Goal: Task Accomplishment & Management: Complete application form

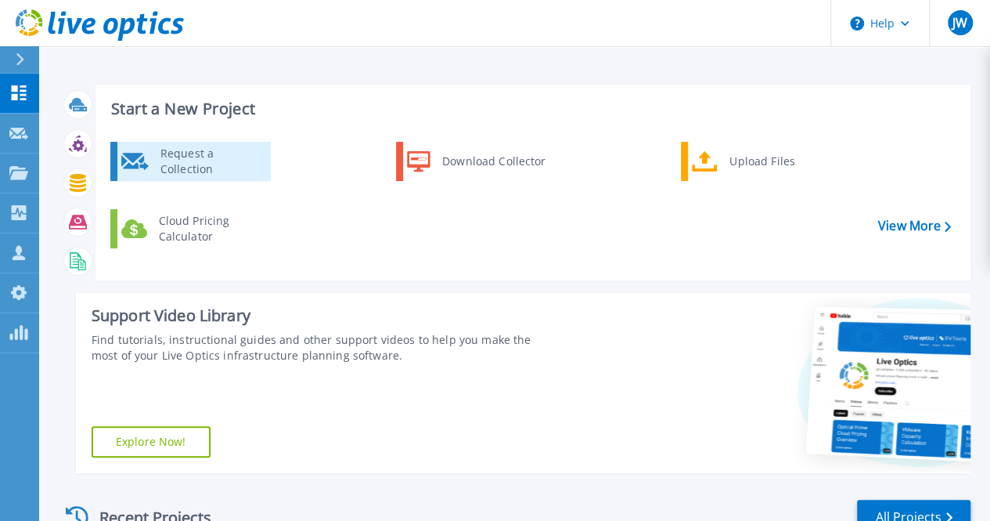
click at [218, 148] on div "Request a Collection" at bounding box center [210, 161] width 114 height 31
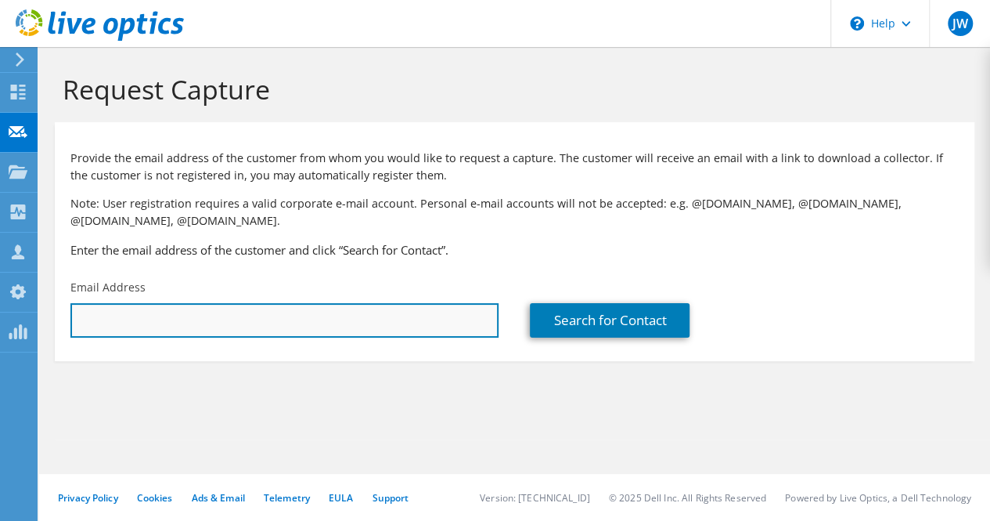
click at [99, 321] on input "text" at bounding box center [284, 320] width 428 height 34
click at [211, 319] on input "[EMAIL_ADDRESS][DOMAIN_NAME]" at bounding box center [284, 320] width 428 height 34
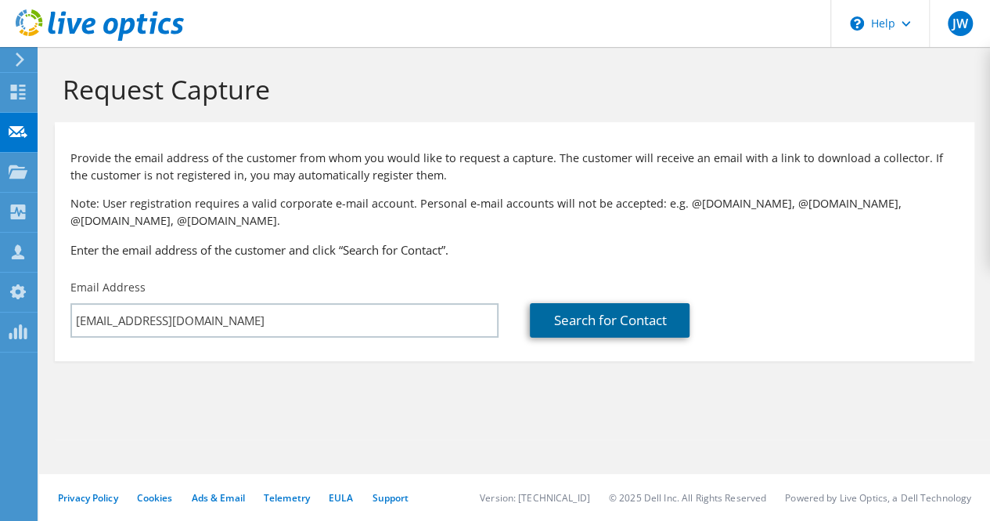
click at [592, 321] on link "Search for Contact" at bounding box center [610, 320] width 160 height 34
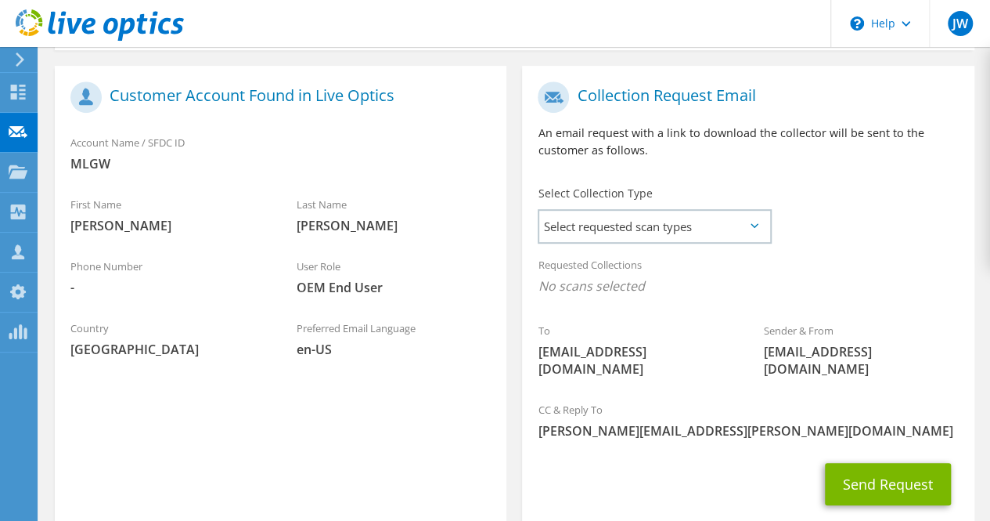
scroll to position [341, 0]
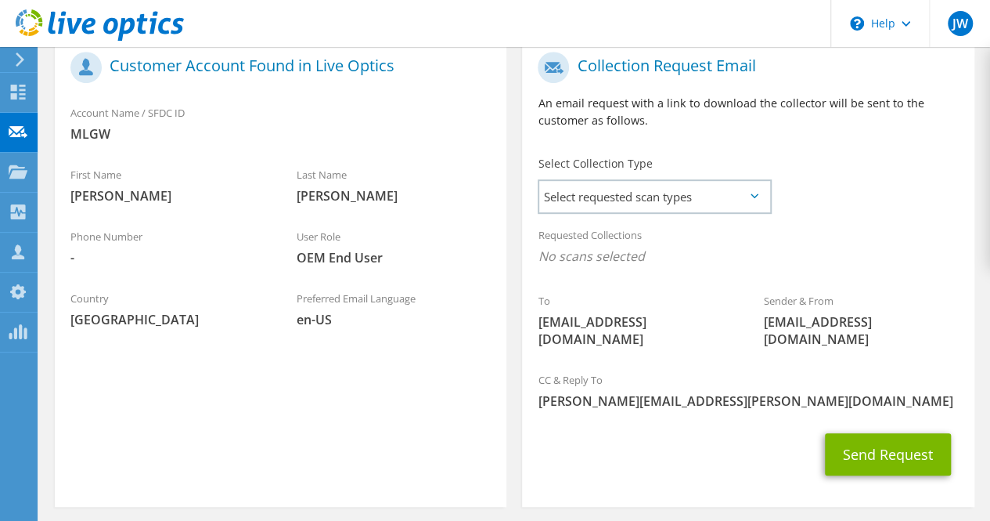
click at [637, 322] on span "[EMAIL_ADDRESS][DOMAIN_NAME]" at bounding box center [635, 330] width 195 height 34
click at [654, 323] on span "[EMAIL_ADDRESS][DOMAIN_NAME]" at bounding box center [635, 330] width 195 height 34
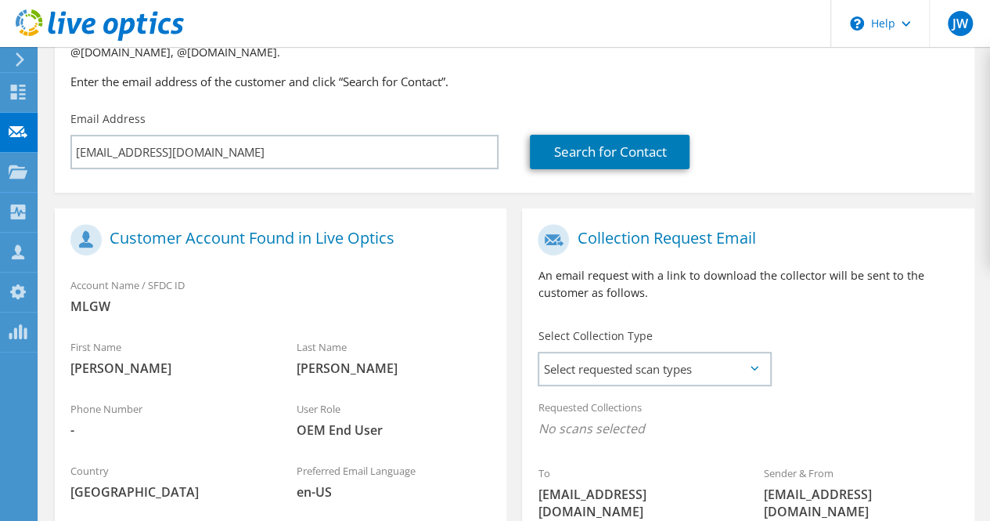
scroll to position [88, 0]
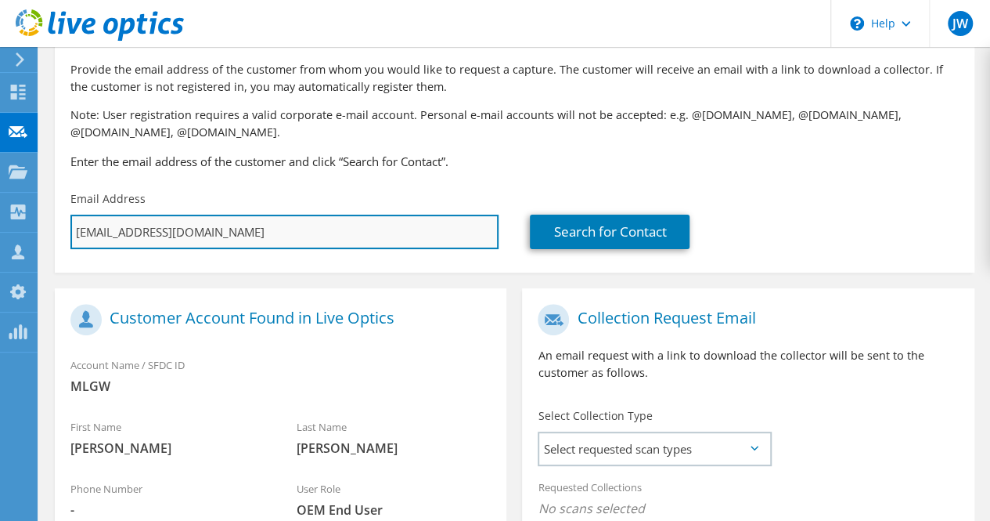
click at [196, 231] on input "[EMAIL_ADDRESS][DOMAIN_NAME]" at bounding box center [284, 231] width 428 height 34
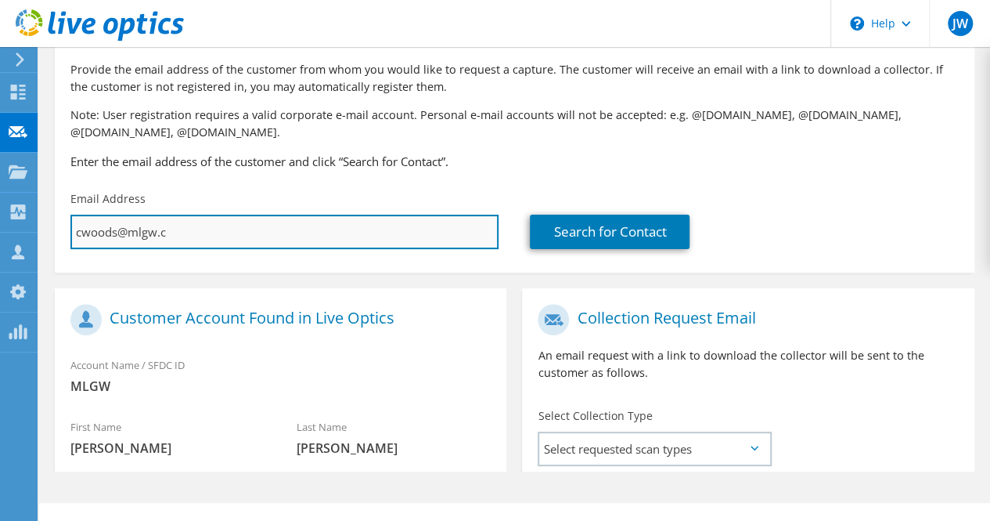
scroll to position [0, 0]
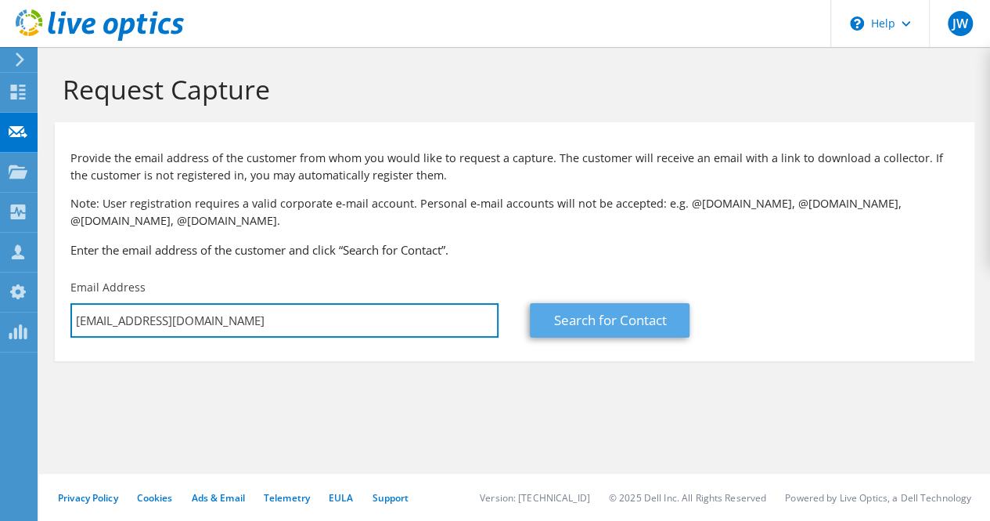
type input "[EMAIL_ADDRESS][DOMAIN_NAME]"
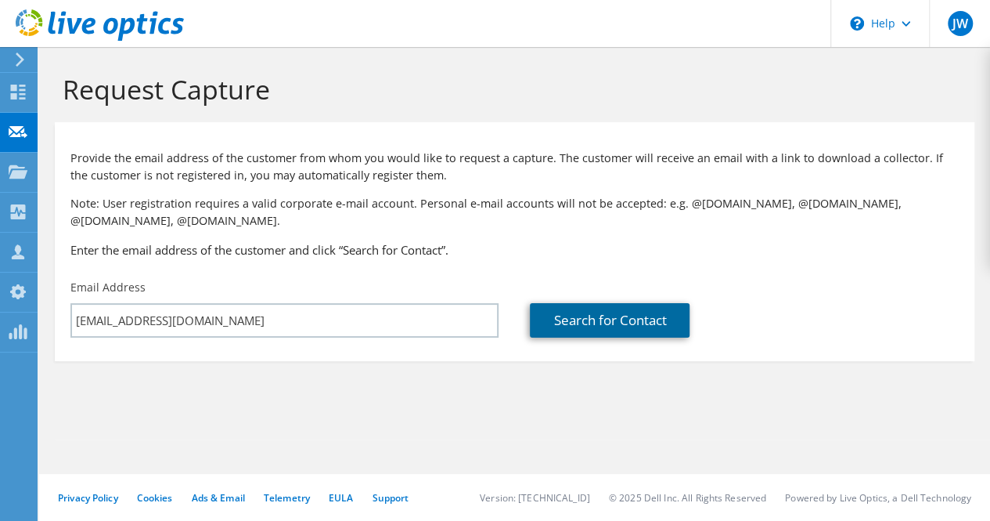
click at [593, 321] on link "Search for Contact" at bounding box center [610, 320] width 160 height 34
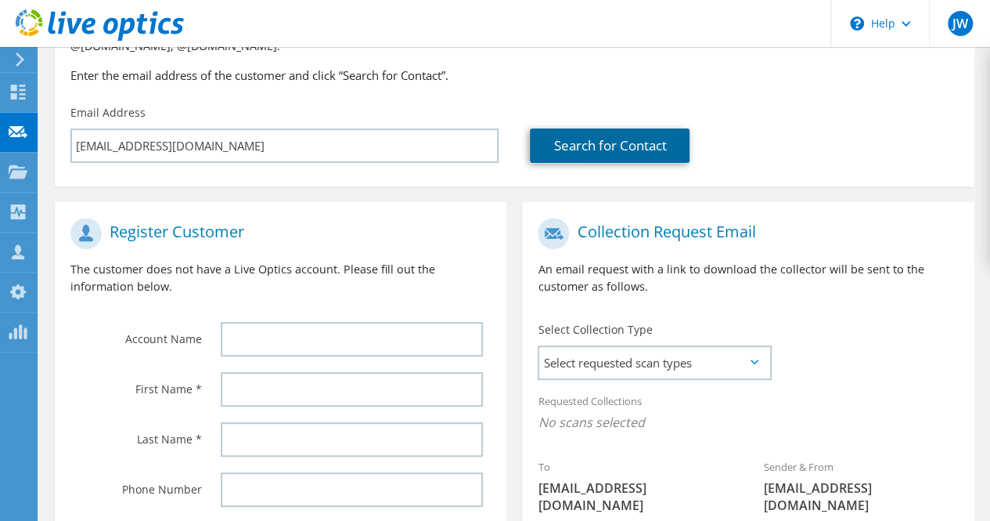
scroll to position [214, 0]
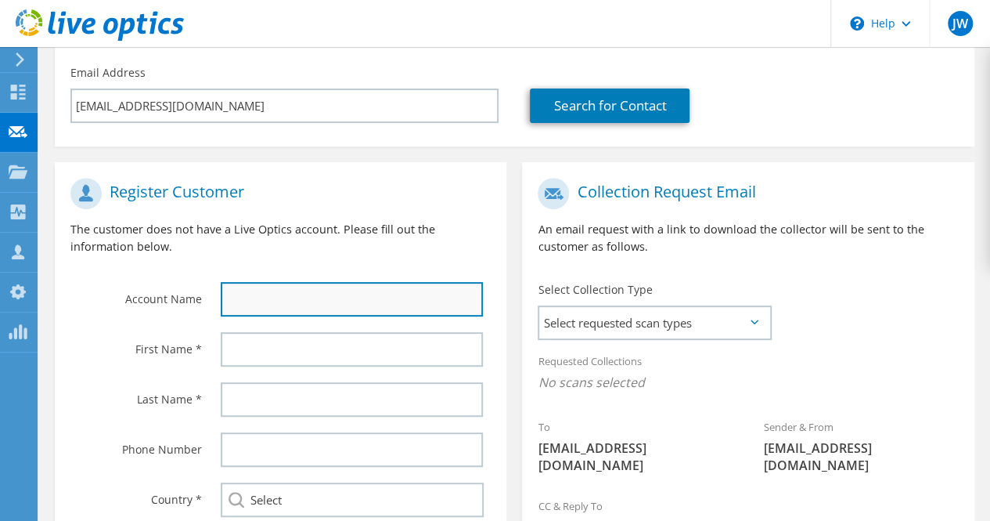
click at [256, 294] on input "text" at bounding box center [352, 299] width 262 height 34
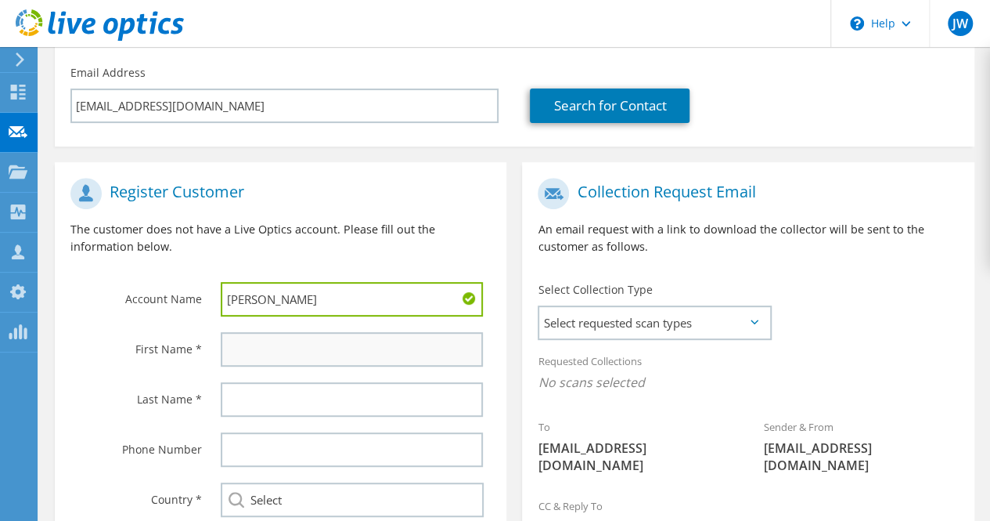
type input "[PERSON_NAME]"
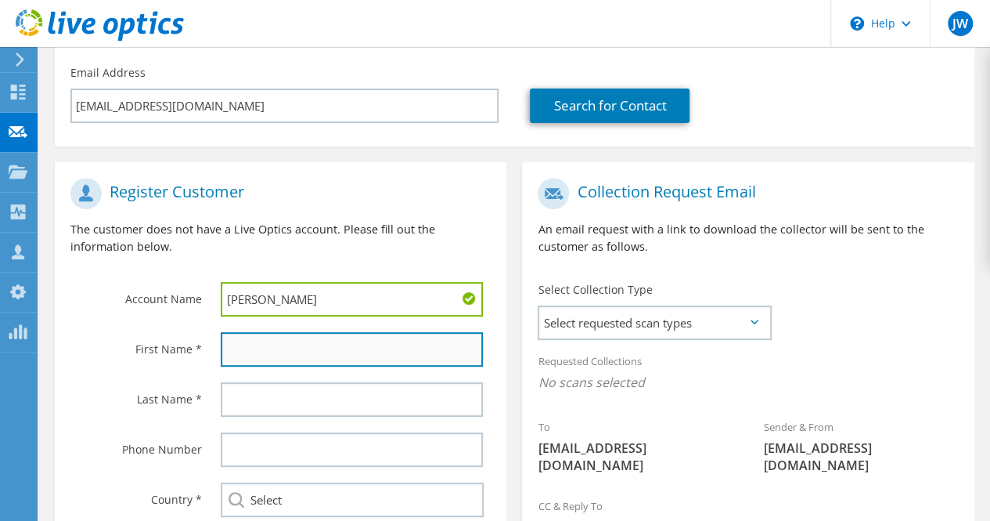
click at [247, 348] on input "text" at bounding box center [352, 349] width 262 height 34
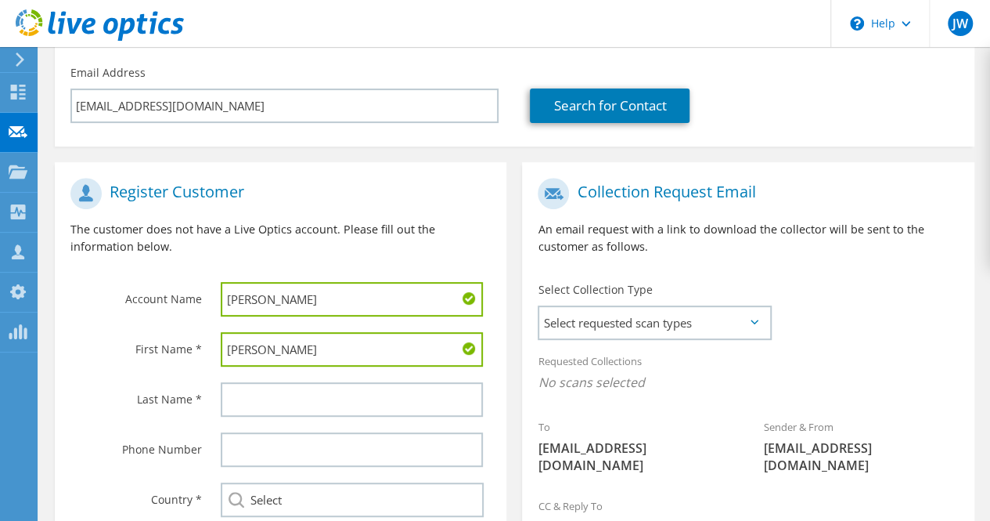
type input "[PERSON_NAME]"
click at [277, 300] on input "[PERSON_NAME]" at bounding box center [352, 299] width 262 height 34
type input "C"
type input "MLGW"
click at [283, 353] on input "[PERSON_NAME]" at bounding box center [352, 349] width 262 height 34
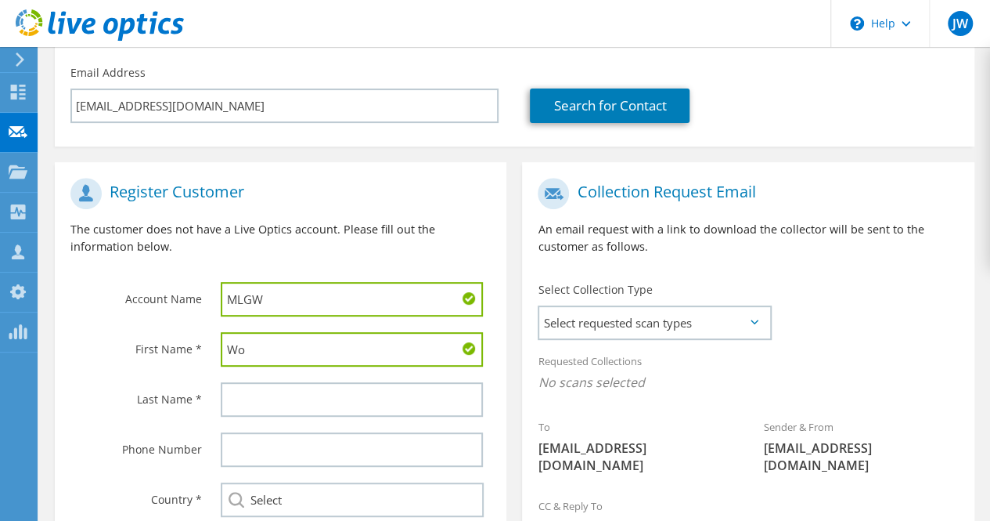
type input "W"
type input "[PERSON_NAME]"
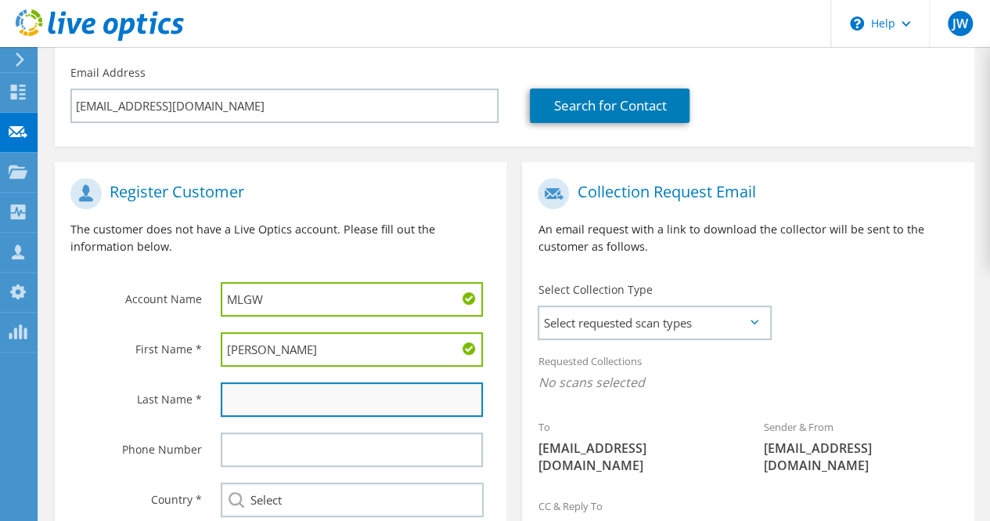
click at [256, 403] on input "text" at bounding box center [352, 399] width 262 height 34
type input "[PERSON_NAME]"
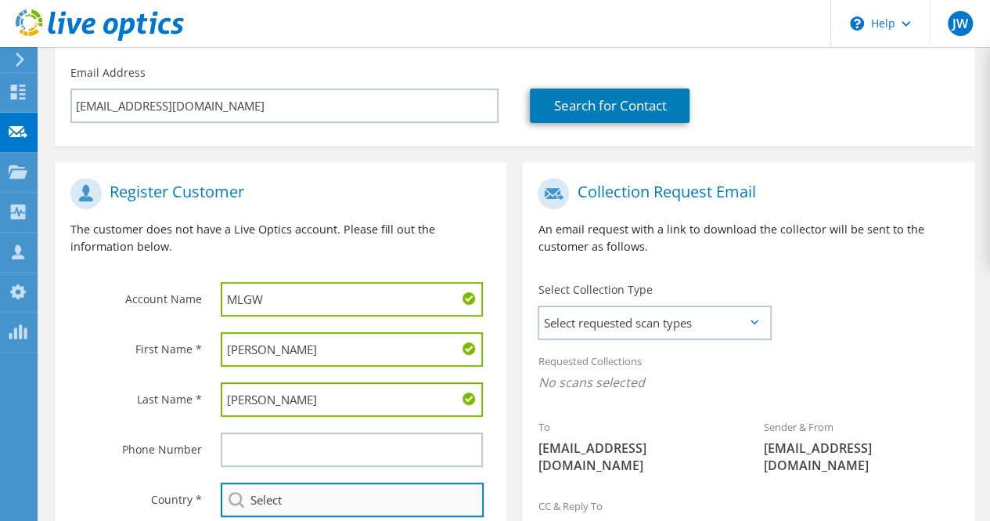
click at [335, 499] on input "Select" at bounding box center [352, 499] width 263 height 34
click at [330, 510] on input "Select" at bounding box center [352, 499] width 263 height 34
type input "S"
type input "us"
click at [503, 443] on div at bounding box center [355, 449] width 301 height 50
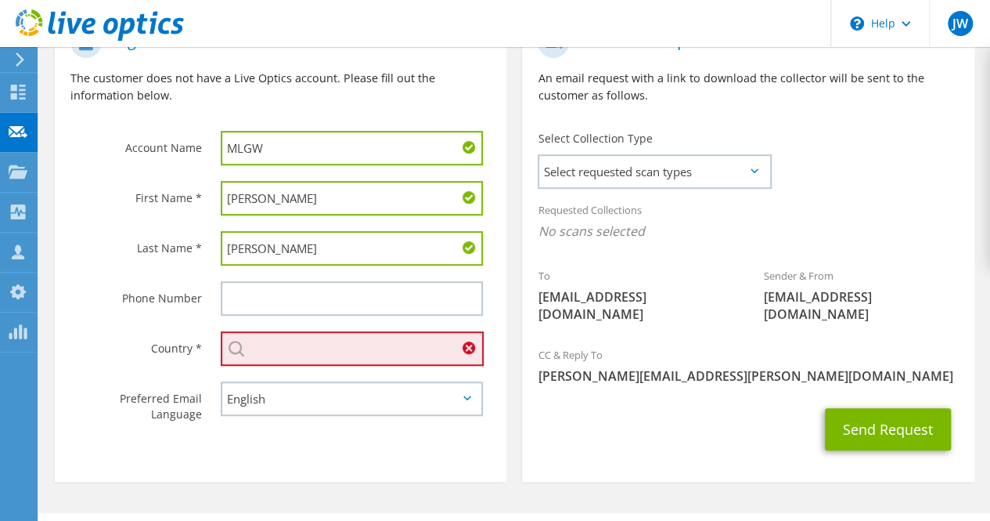
scroll to position [366, 0]
click at [350, 347] on input "text" at bounding box center [352, 347] width 263 height 34
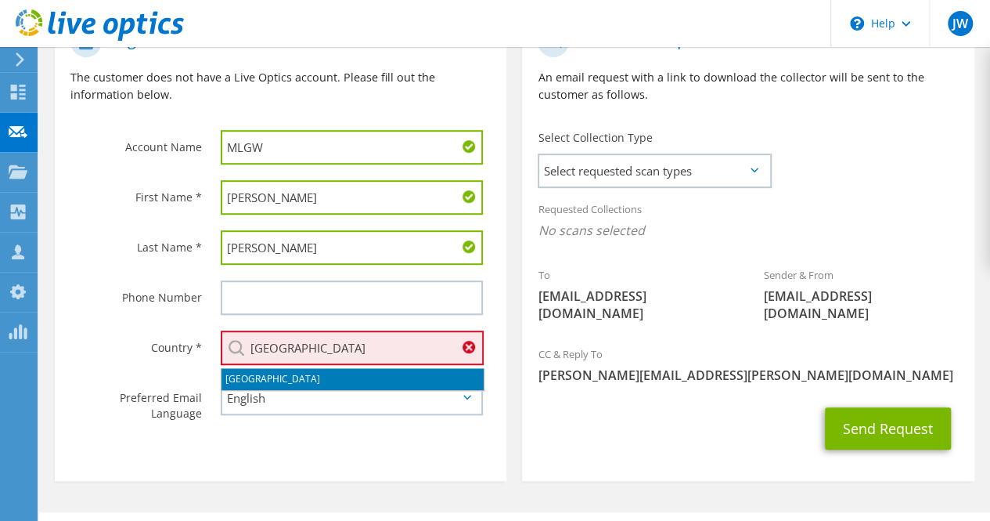
click at [301, 378] on li "[GEOGRAPHIC_DATA]" at bounding box center [353, 379] width 262 height 22
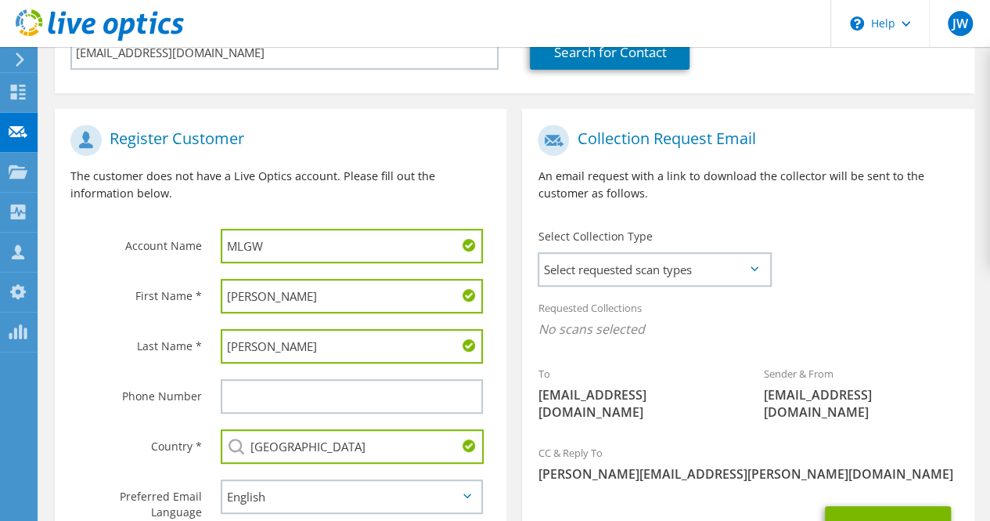
scroll to position [267, 0]
type input "[GEOGRAPHIC_DATA]"
click at [762, 275] on span "Select requested scan types" at bounding box center [654, 269] width 230 height 31
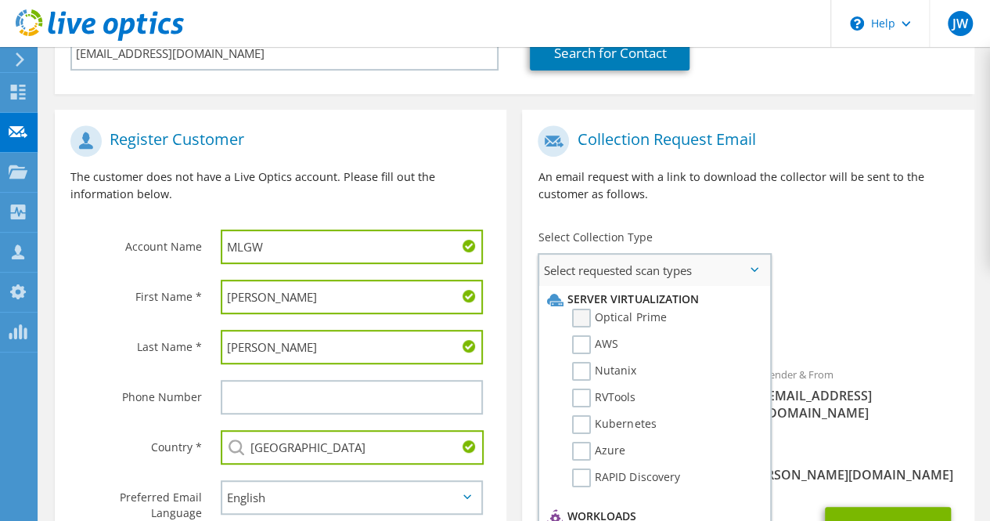
click at [586, 314] on label "Optical Prime" at bounding box center [619, 317] width 94 height 19
click at [0, 0] on input "Optical Prime" at bounding box center [0, 0] width 0 height 0
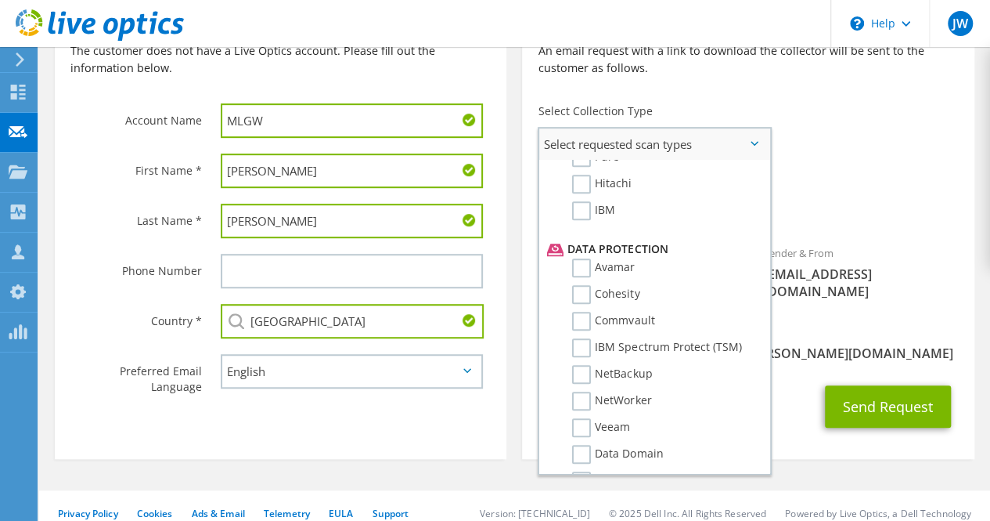
scroll to position [0, 0]
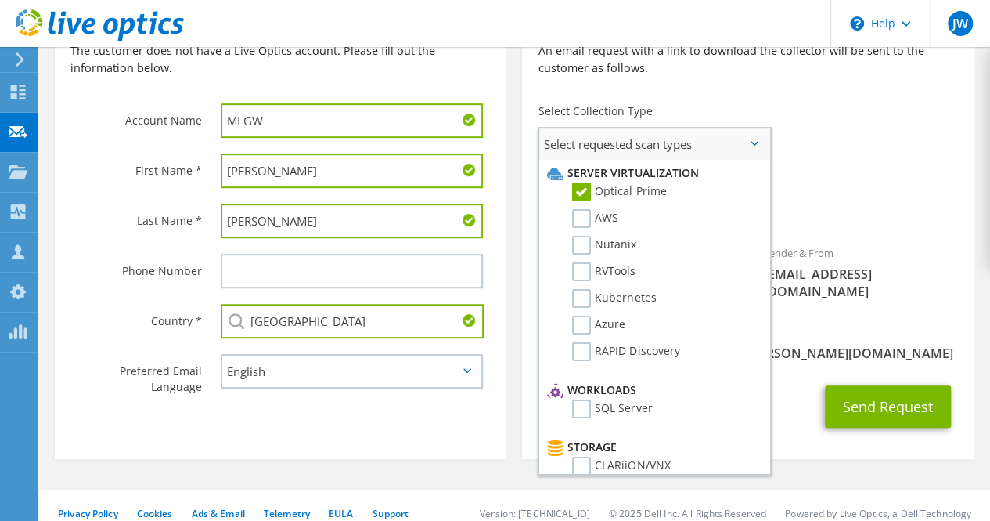
click at [748, 163] on ul "Server Virtualization Optical Prime AWS Nutanix RVTools Kubernetes Azure" at bounding box center [652, 268] width 218 height 217
click at [811, 290] on div "Sender & From [EMAIL_ADDRESS][DOMAIN_NAME]" at bounding box center [861, 271] width 226 height 71
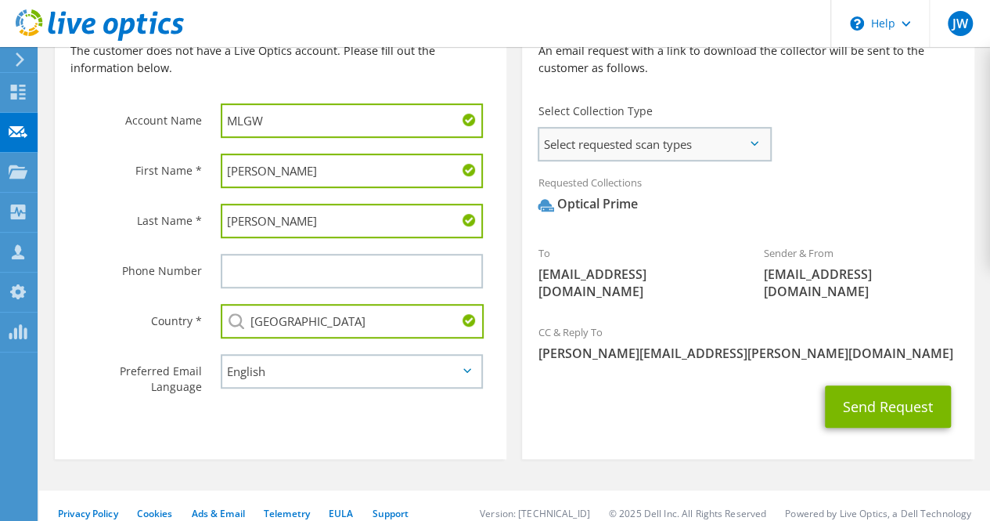
click at [752, 147] on span "Select requested scan types" at bounding box center [654, 143] width 230 height 31
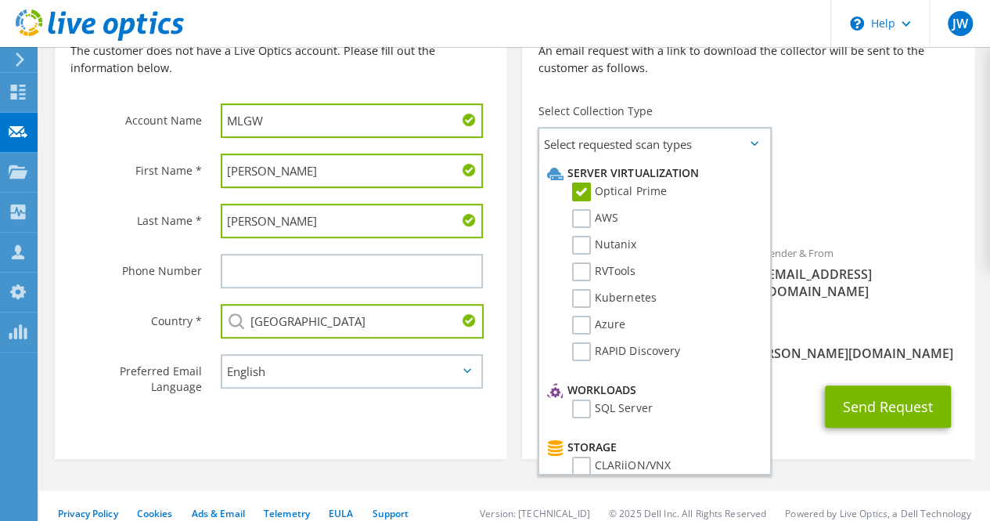
click at [846, 189] on div "Requested Collections No scans selected Optical Prime" at bounding box center [748, 197] width 452 height 63
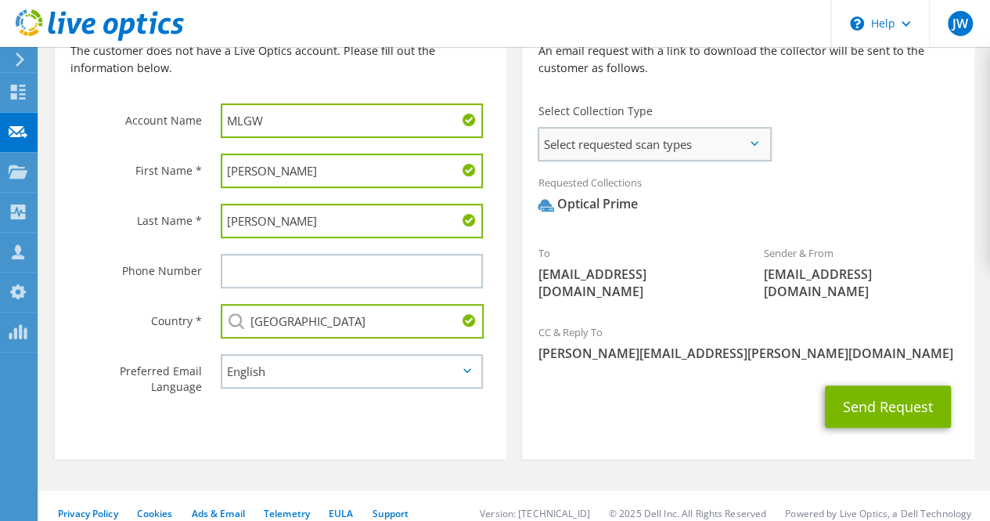
click at [748, 146] on span "Select requested scan types" at bounding box center [654, 143] width 230 height 31
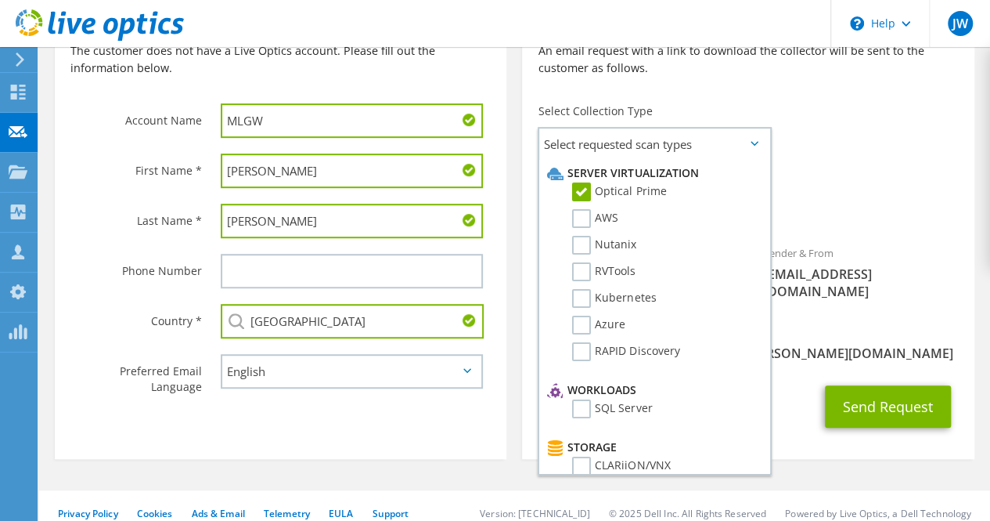
click at [870, 315] on div "CC & Reply To [PERSON_NAME][EMAIL_ADDRESS][PERSON_NAME][DOMAIN_NAME]" at bounding box center [748, 342] width 452 height 54
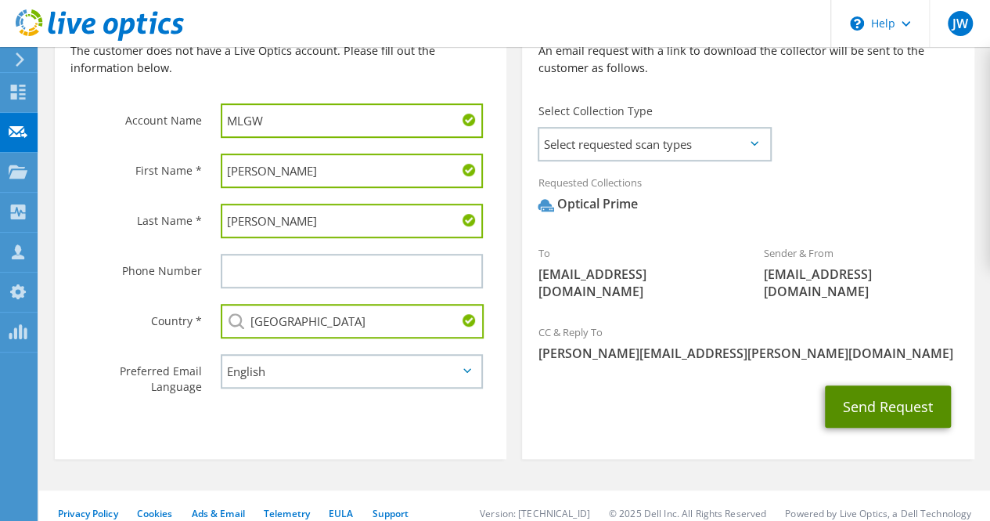
click at [892, 391] on button "Send Request" at bounding box center [888, 406] width 126 height 42
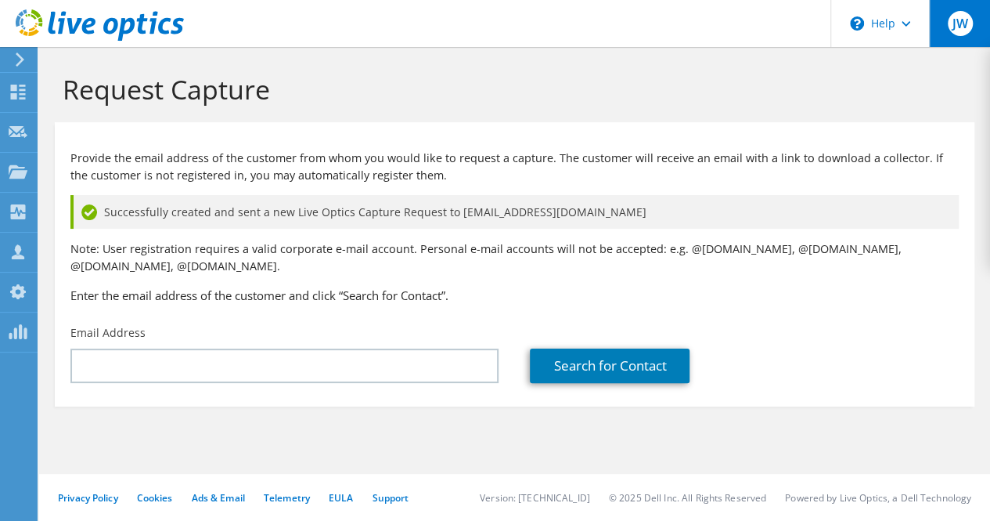
click at [961, 25] on span "JW" at bounding box center [960, 23] width 25 height 25
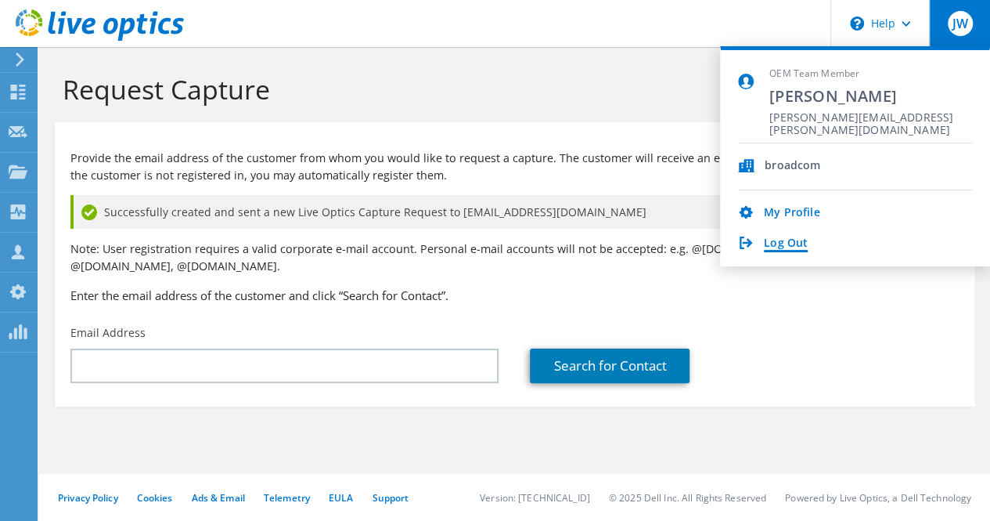
click at [795, 245] on link "Log Out" at bounding box center [786, 243] width 44 height 15
